Goal: Book appointment/travel/reservation

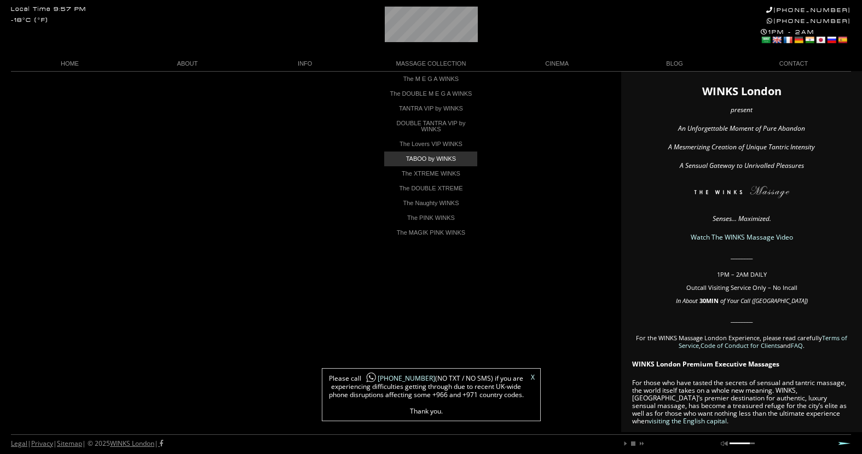
click at [445, 164] on link "TABOO by WINKS" at bounding box center [430, 159] width 93 height 15
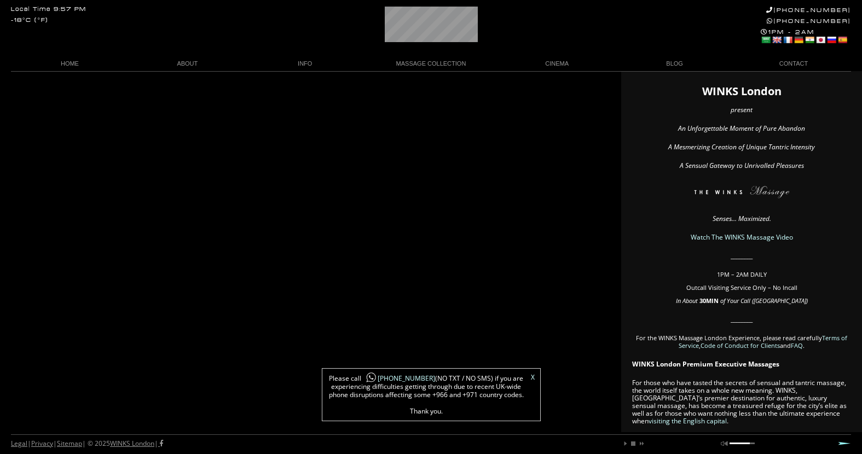
scroll to position [0, 37]
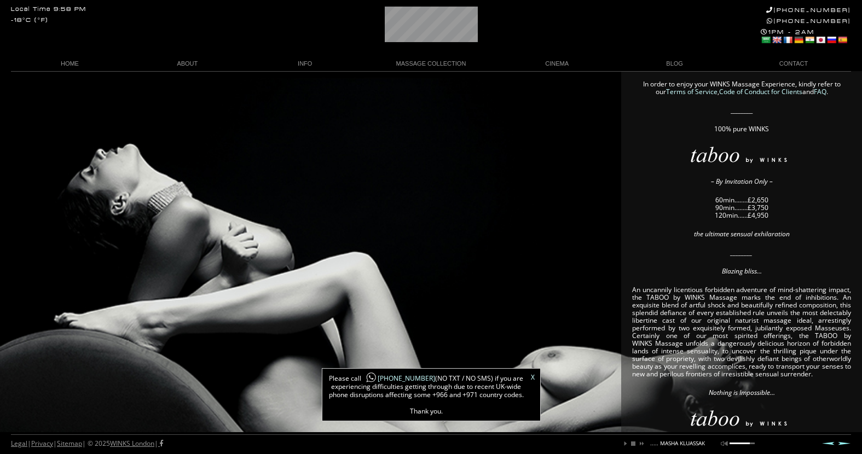
scroll to position [0, 167]
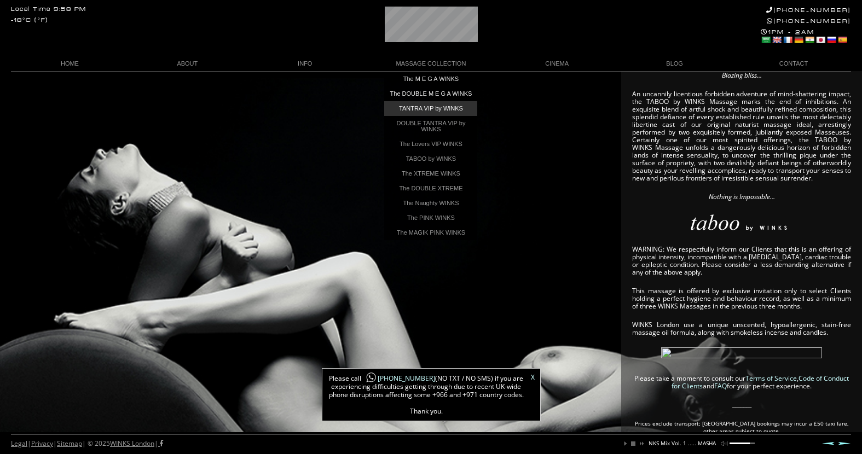
click at [454, 114] on link "TANTRA VIP by WINKS" at bounding box center [430, 108] width 93 height 15
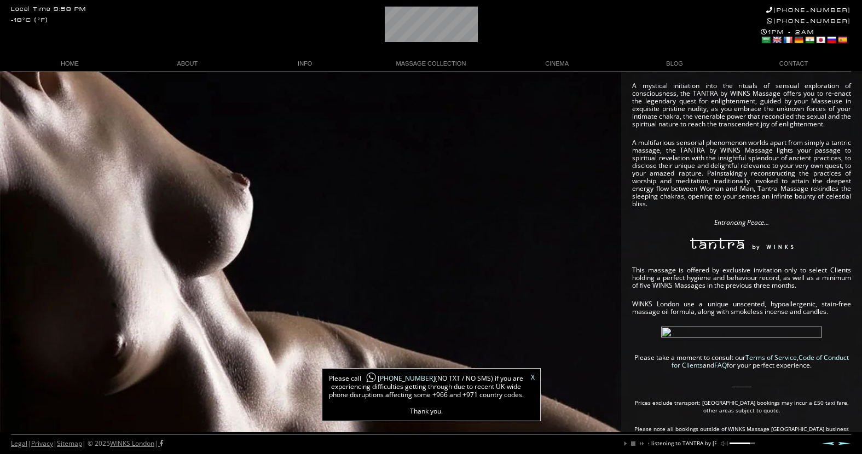
scroll to position [0, 90]
click at [533, 378] on link "X" at bounding box center [533, 378] width 4 height 7
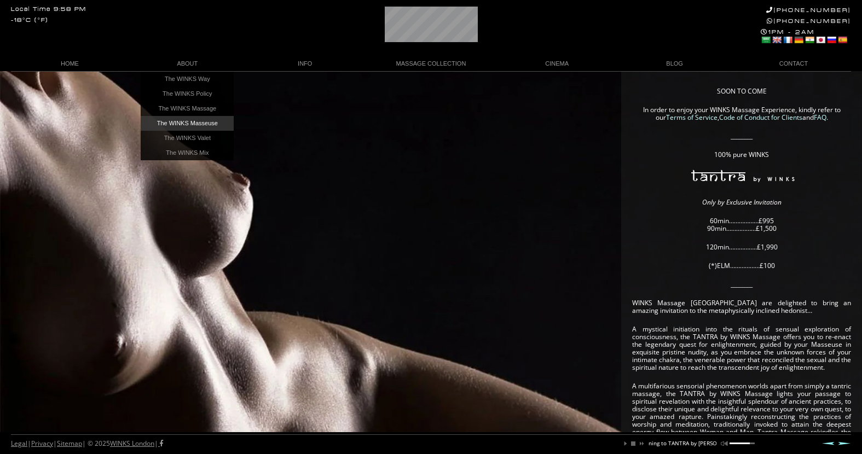
click at [198, 122] on link "The WINKS Masseuse" at bounding box center [187, 123] width 93 height 15
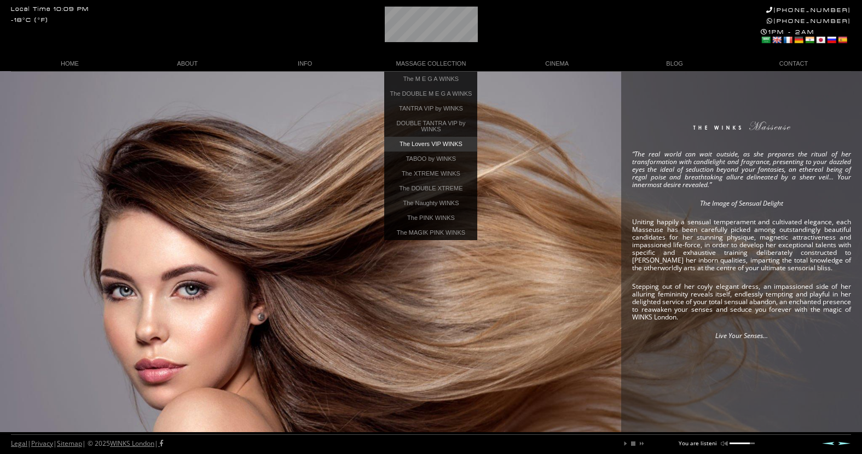
click at [448, 150] on link "The Lovers VIP WINKS" at bounding box center [430, 144] width 93 height 15
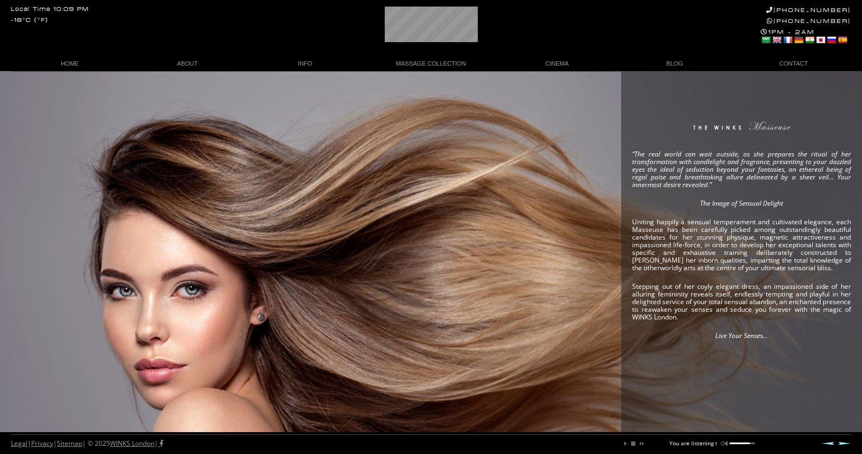
scroll to position [0, 50]
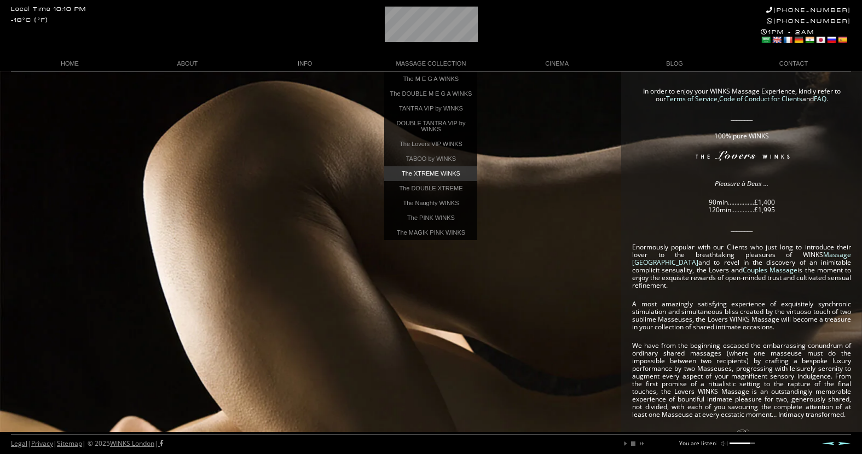
click at [448, 181] on link "The XTREME WINKS" at bounding box center [430, 173] width 93 height 15
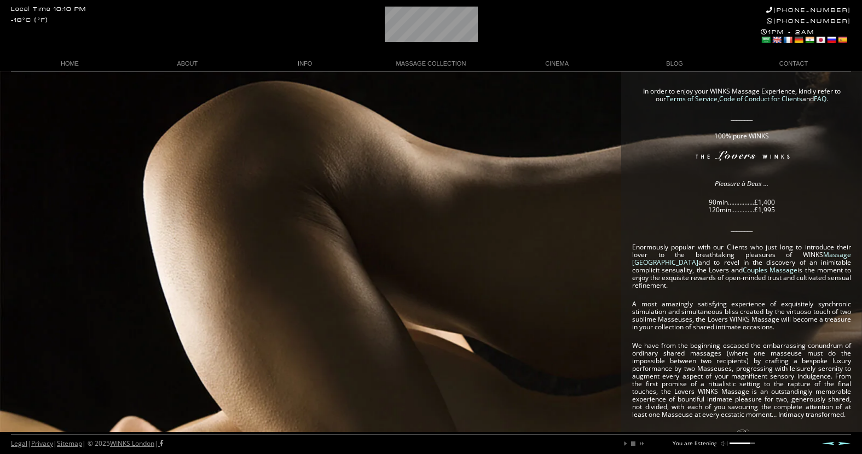
scroll to position [0, 45]
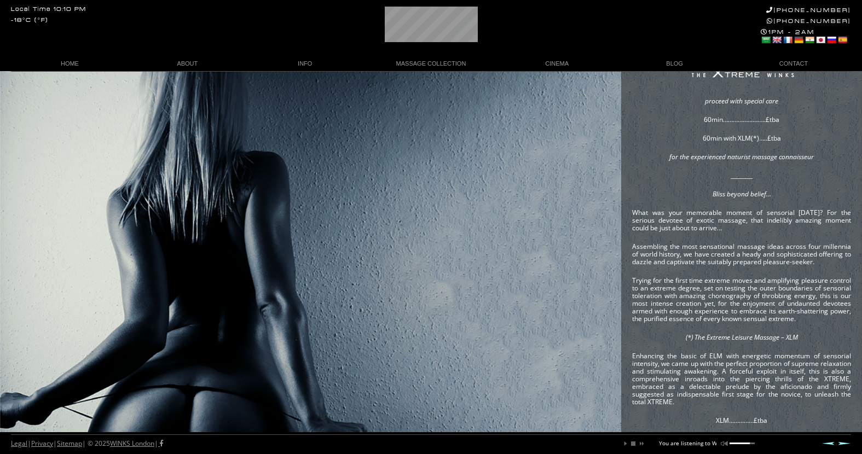
scroll to position [105, 0]
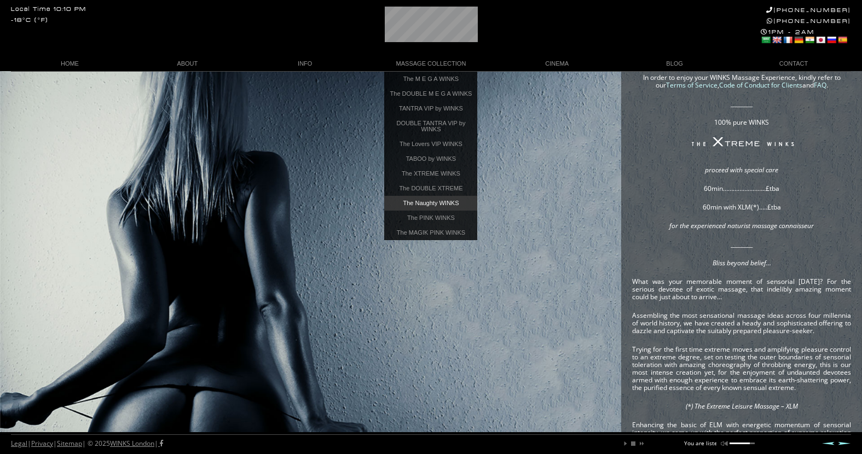
click at [447, 207] on link "The Naughty WINKS" at bounding box center [430, 203] width 93 height 15
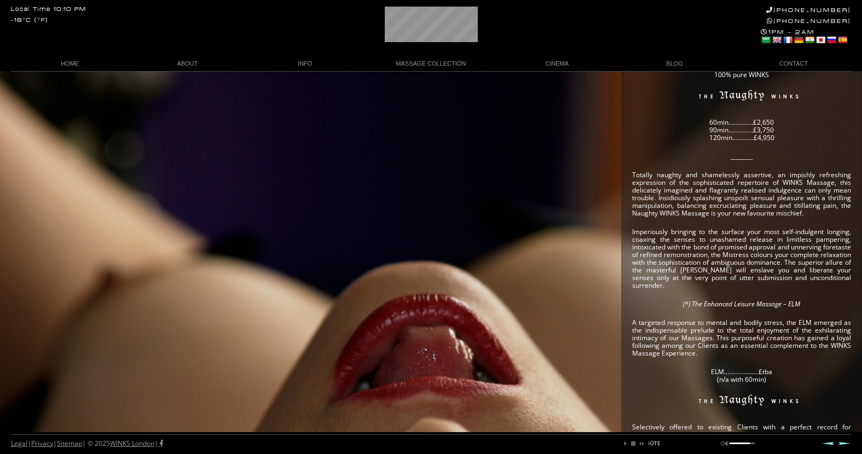
scroll to position [84, 0]
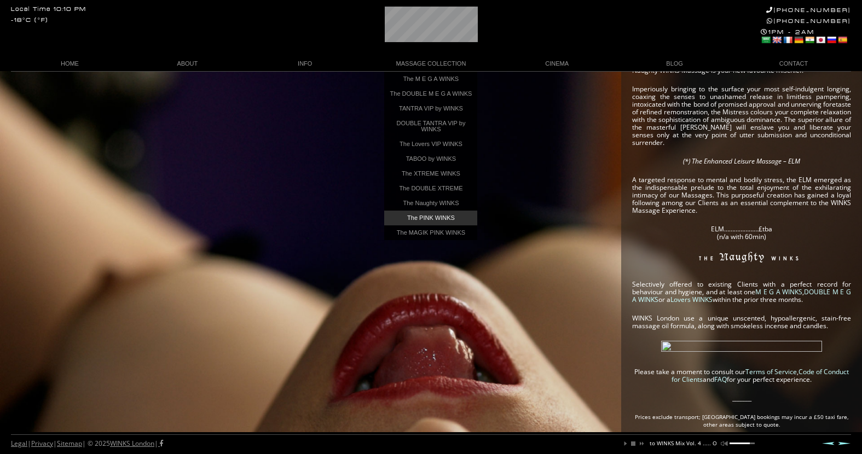
click at [445, 223] on link "The PINK WINKS" at bounding box center [430, 218] width 93 height 15
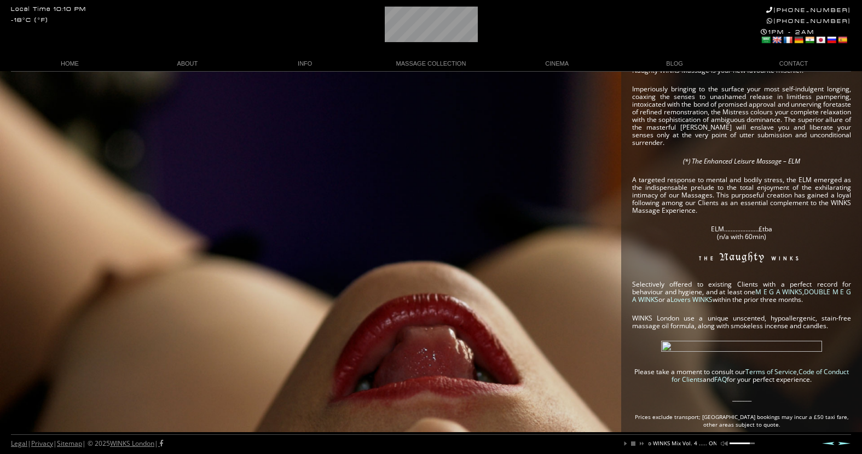
scroll to position [0, 118]
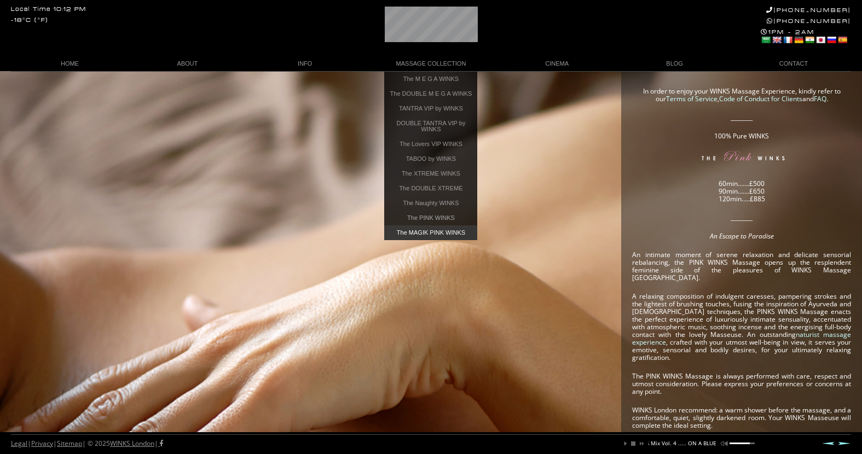
click at [459, 238] on link "The MAGIK PINK WINKS" at bounding box center [430, 233] width 93 height 15
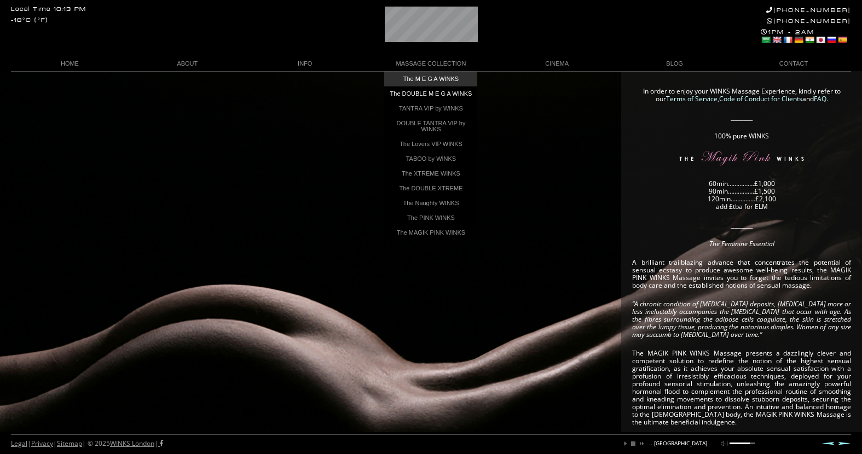
click at [434, 77] on link "The M E G A WINKS" at bounding box center [430, 79] width 93 height 15
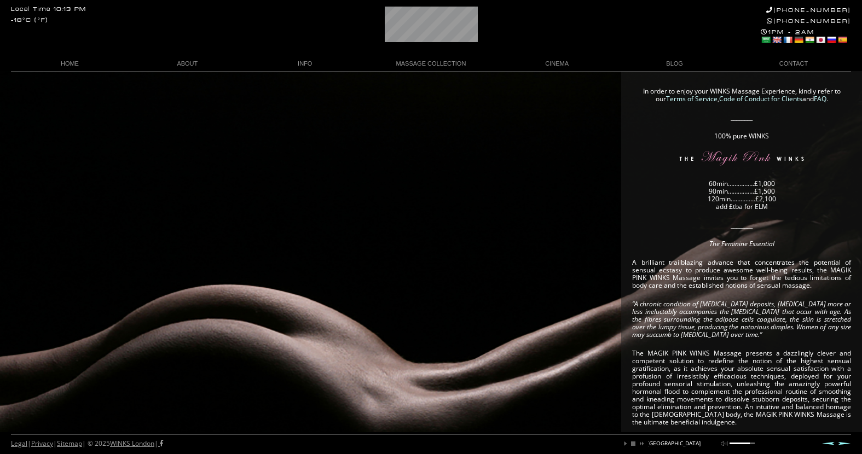
scroll to position [0, 180]
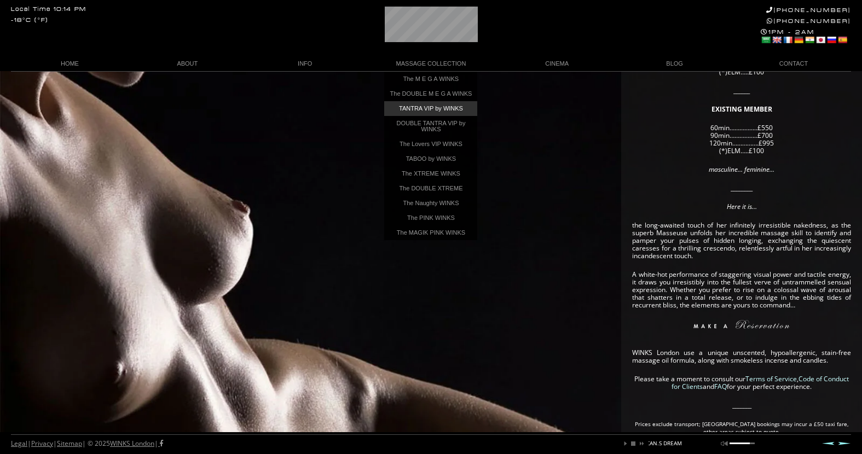
click at [443, 114] on link "TANTRA VIP by WINKS" at bounding box center [430, 108] width 93 height 15
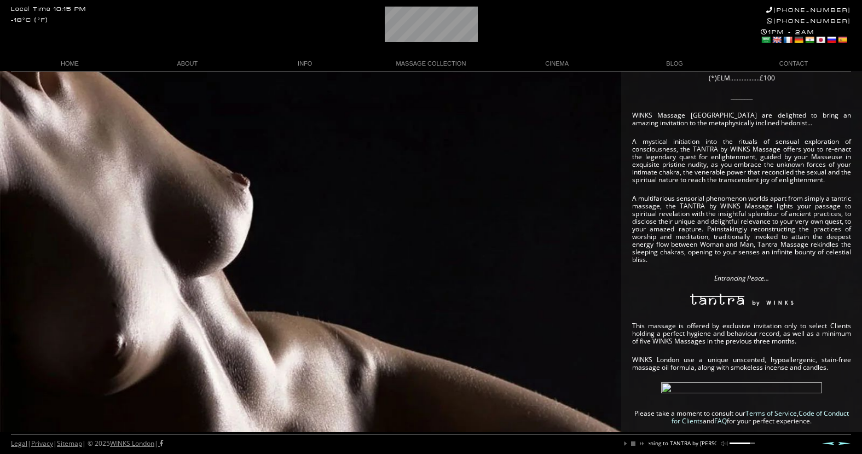
scroll to position [170, 0]
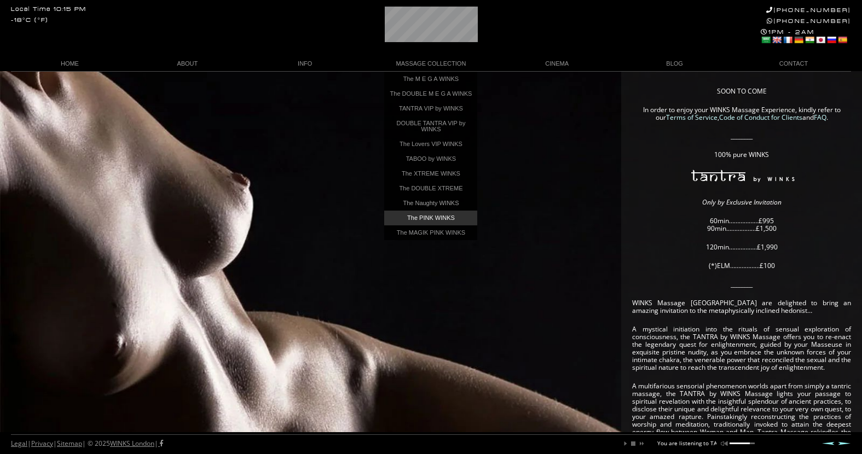
click at [457, 224] on link "The PINK WINKS" at bounding box center [430, 218] width 93 height 15
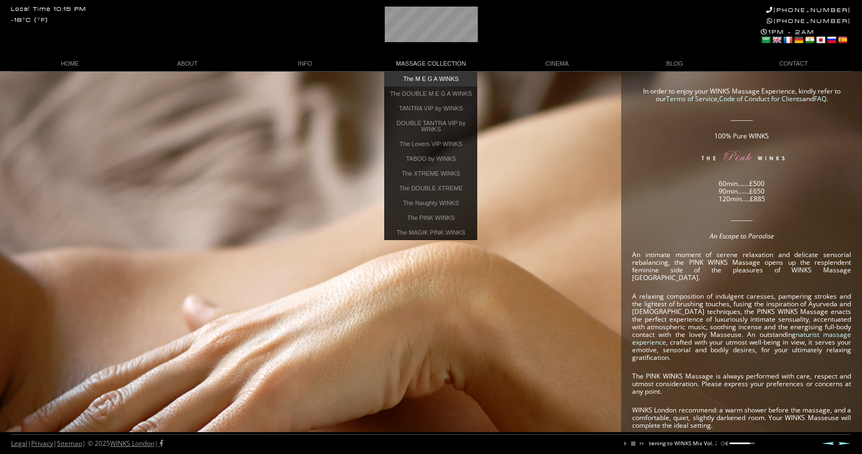
click at [415, 79] on link "The M E G A WINKS" at bounding box center [430, 79] width 93 height 15
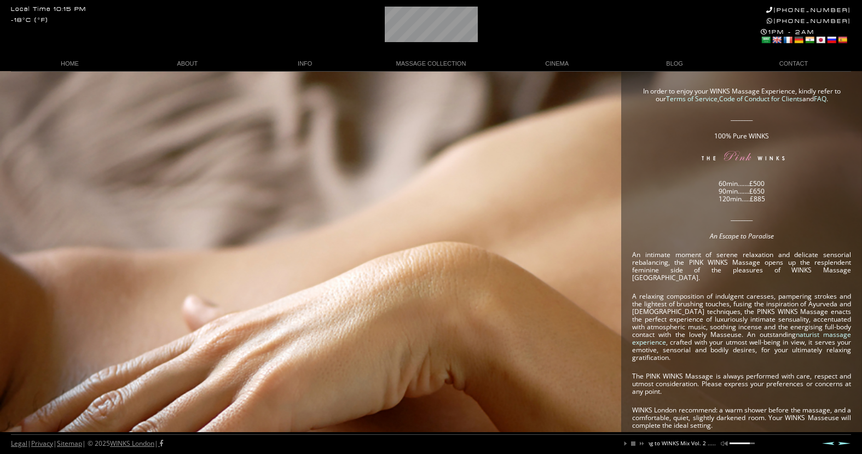
scroll to position [0, 110]
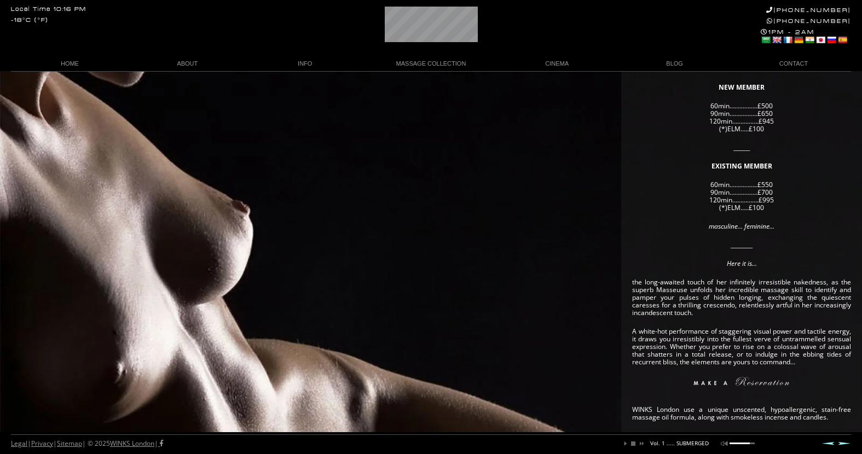
scroll to position [103, 0]
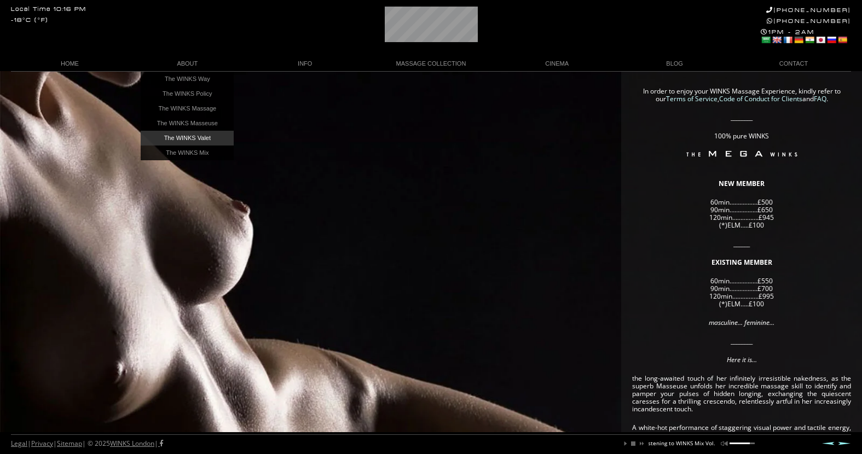
click at [204, 137] on link "The WINKS Valet" at bounding box center [187, 138] width 93 height 15
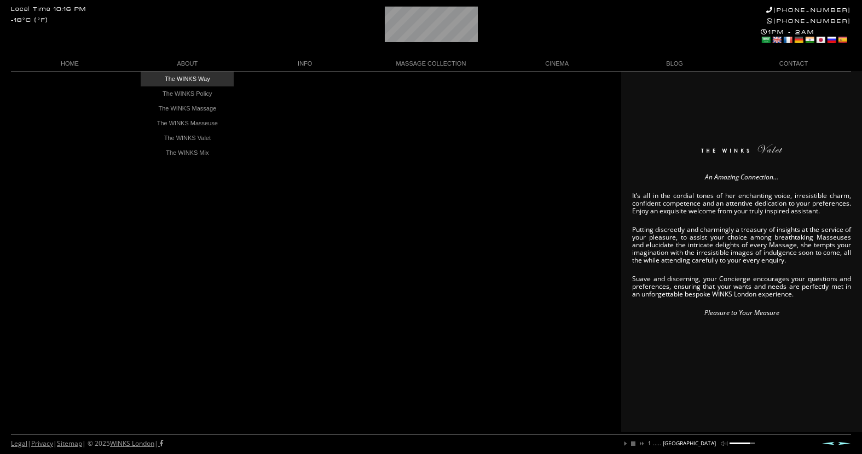
click at [186, 80] on link "The WINKS Way" at bounding box center [187, 79] width 93 height 15
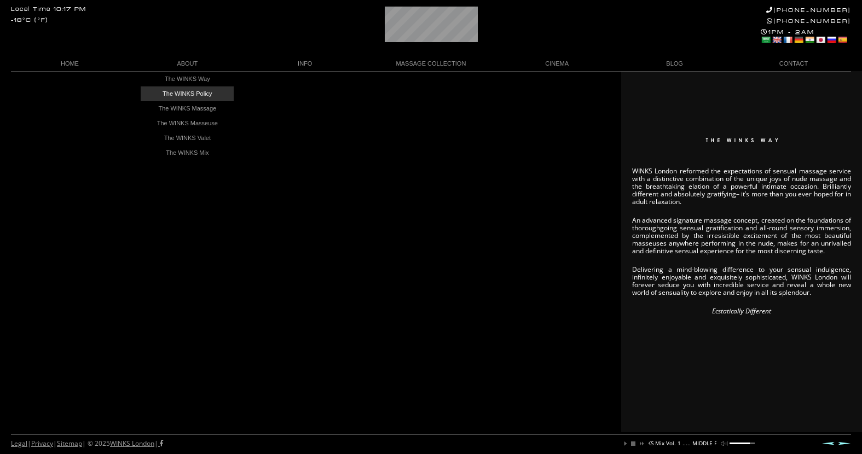
click at [185, 95] on link "The WINKS Policy" at bounding box center [187, 94] width 93 height 15
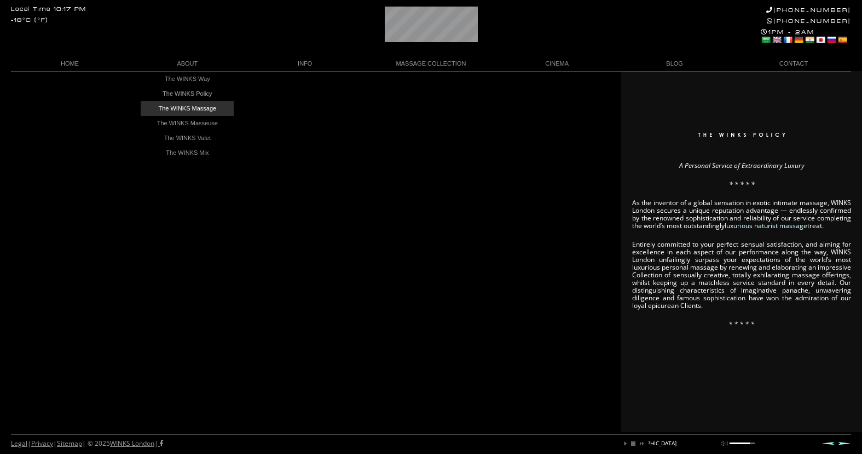
click at [200, 109] on link "The WINKS Massage" at bounding box center [187, 108] width 93 height 15
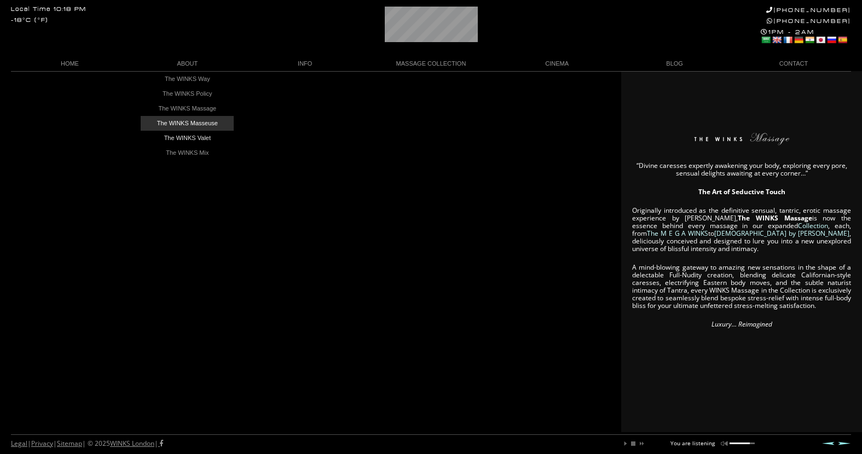
click at [197, 123] on link "The WINKS Masseuse" at bounding box center [187, 123] width 93 height 15
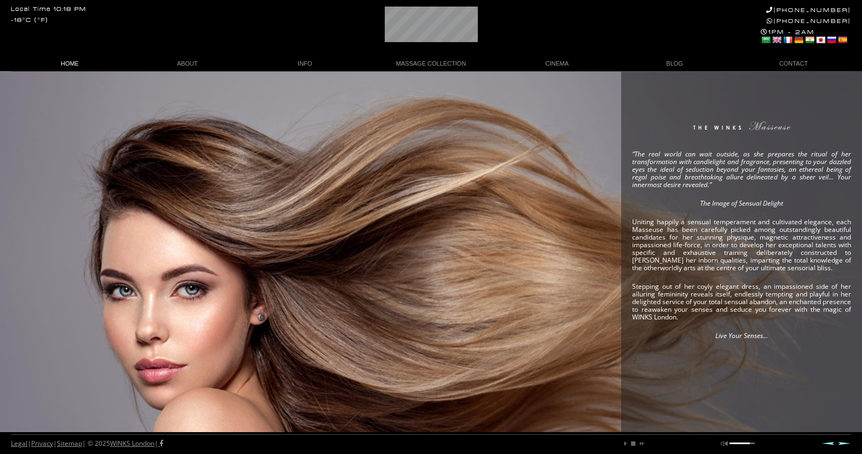
click at [70, 61] on link "HOME" at bounding box center [70, 63] width 118 height 15
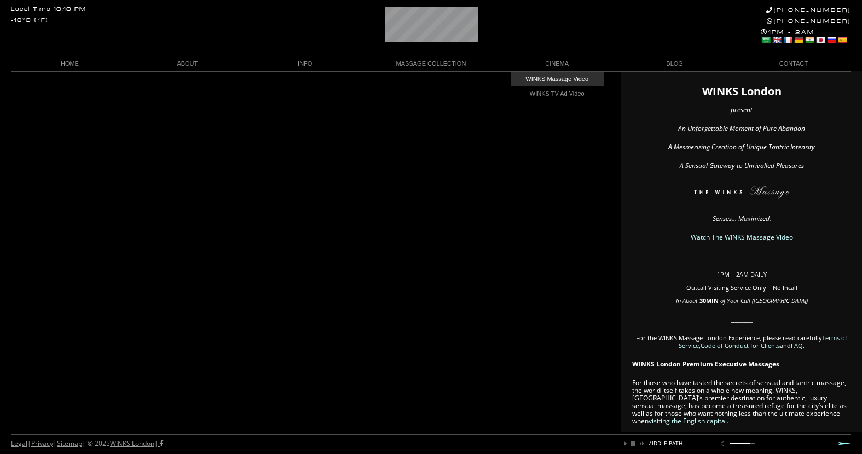
click at [559, 80] on link "WINKS Massage Video" at bounding box center [557, 79] width 93 height 15
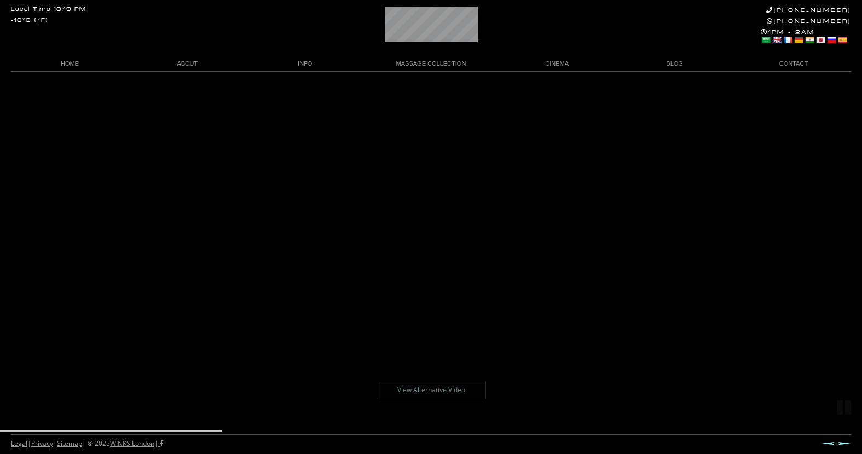
click at [456, 385] on link "View Alternative Video" at bounding box center [432, 390] width 110 height 19
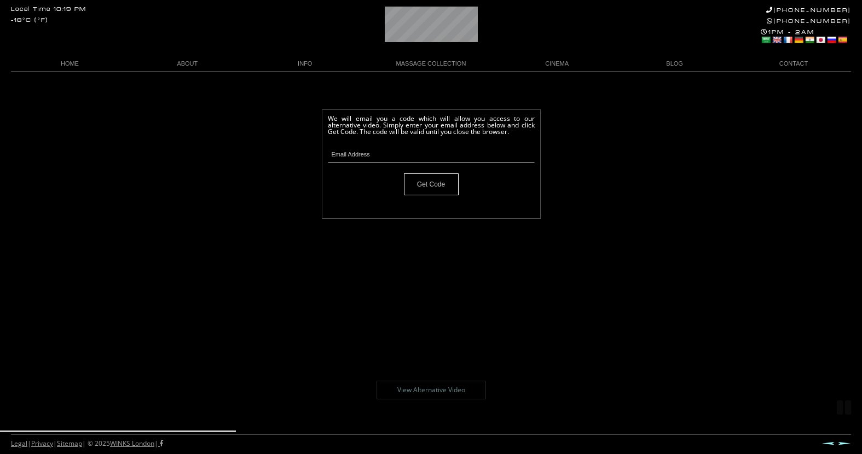
click at [433, 193] on input "Get Code" at bounding box center [431, 185] width 55 height 22
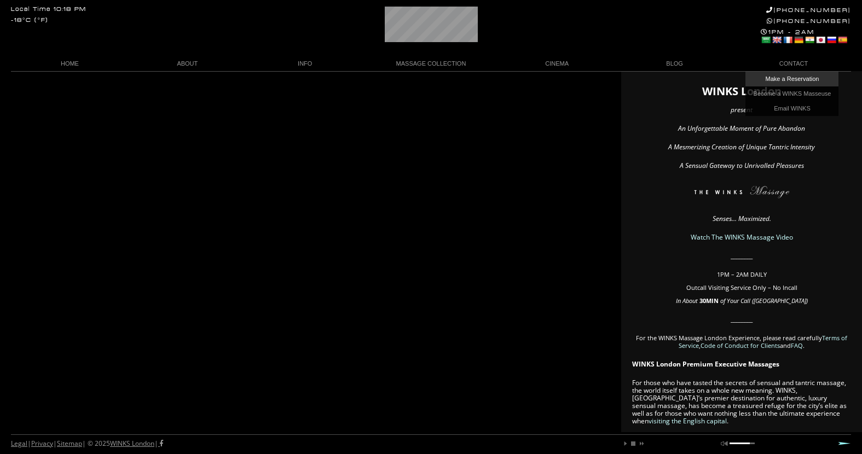
click at [797, 77] on link "Make a Reservation" at bounding box center [792, 79] width 93 height 15
